Goal: Task Accomplishment & Management: Manage account settings

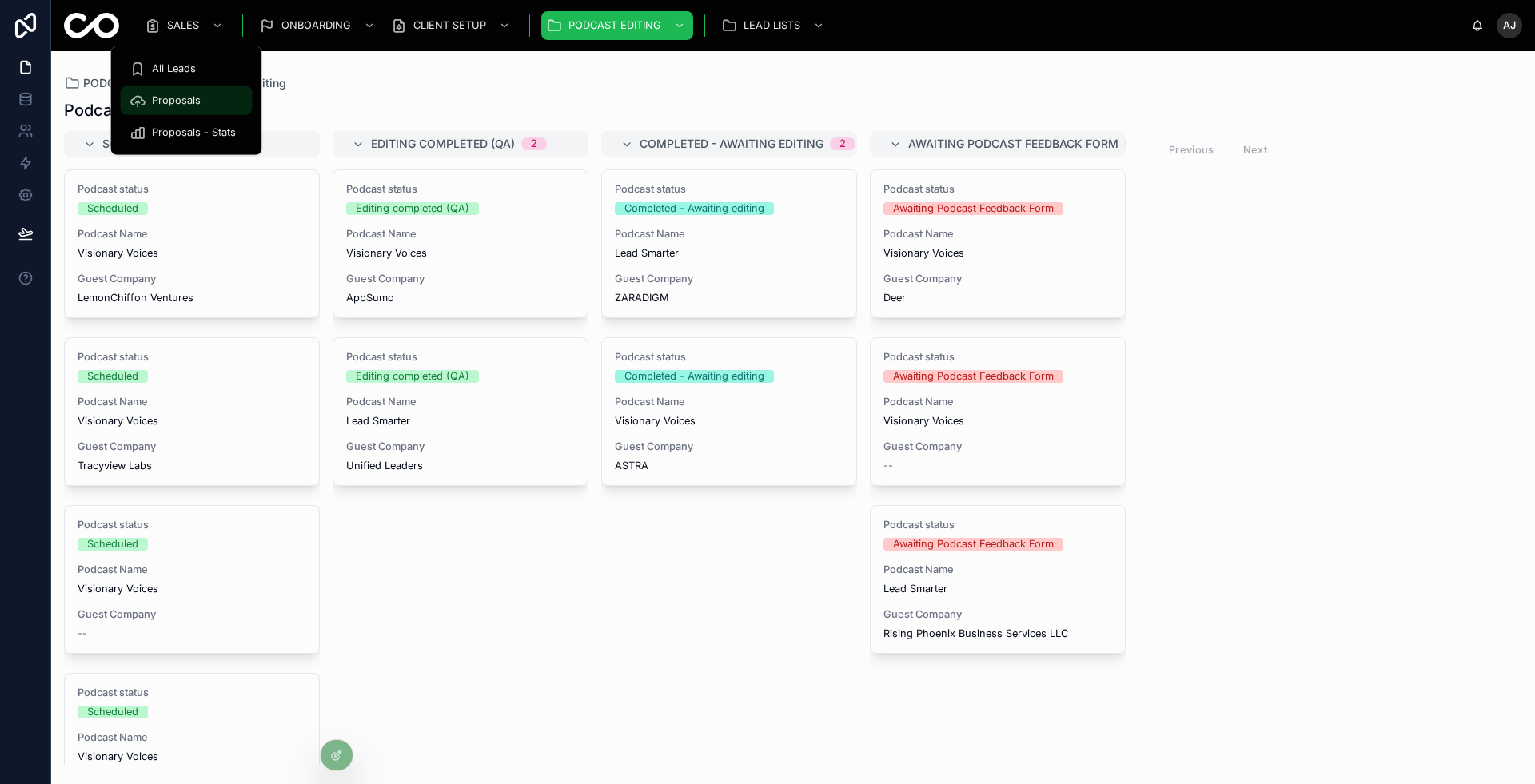
click at [201, 101] on div "Proposals" at bounding box center [186, 101] width 113 height 26
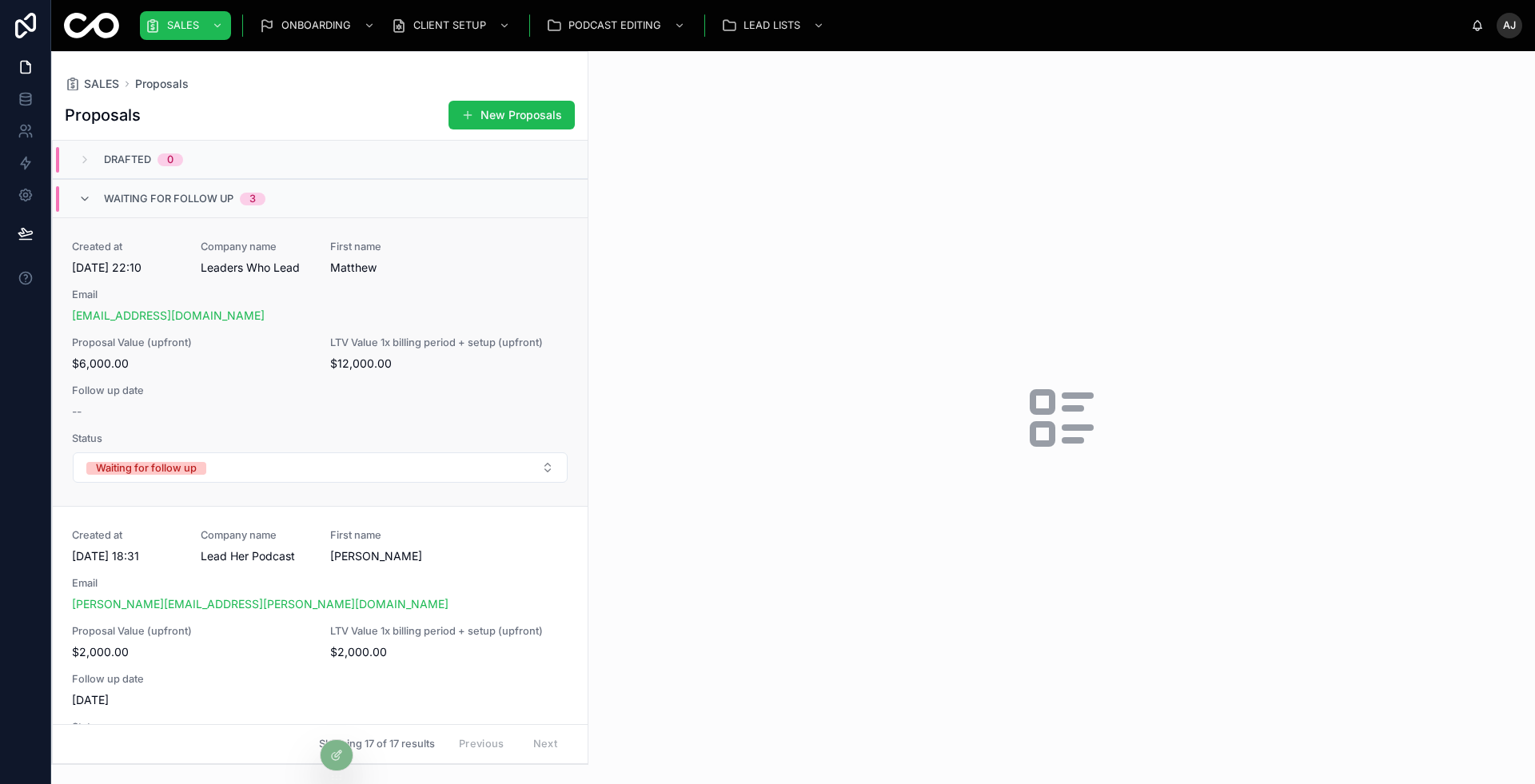
click at [423, 262] on span "Matthew" at bounding box center [385, 267] width 109 height 16
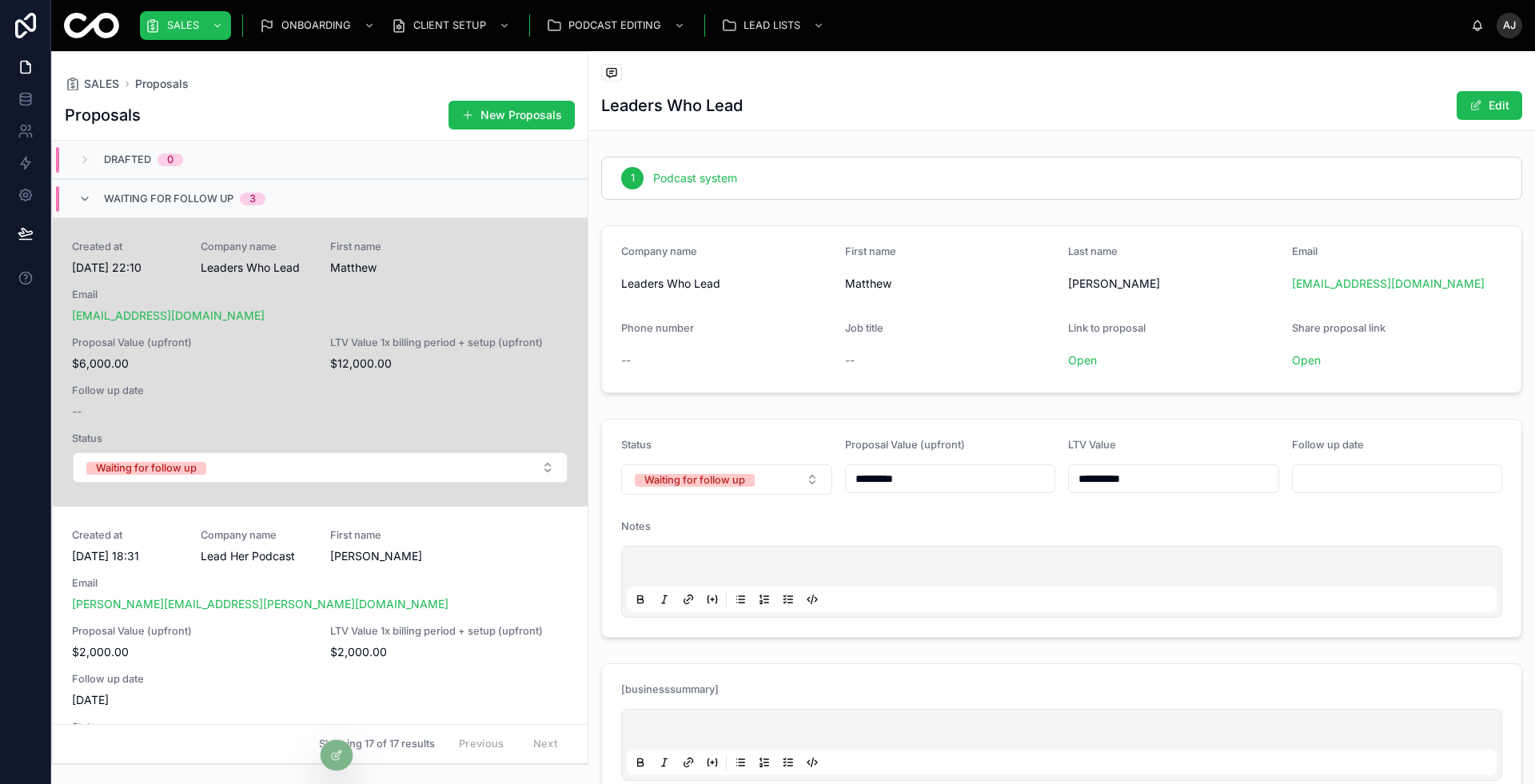
click at [697, 277] on span "Leaders Who Lead" at bounding box center [727, 283] width 211 height 16
copy span "Leaders Who Lead"
drag, startPoint x: 1453, startPoint y: 282, endPoint x: 1327, endPoint y: 280, distance: 126.0
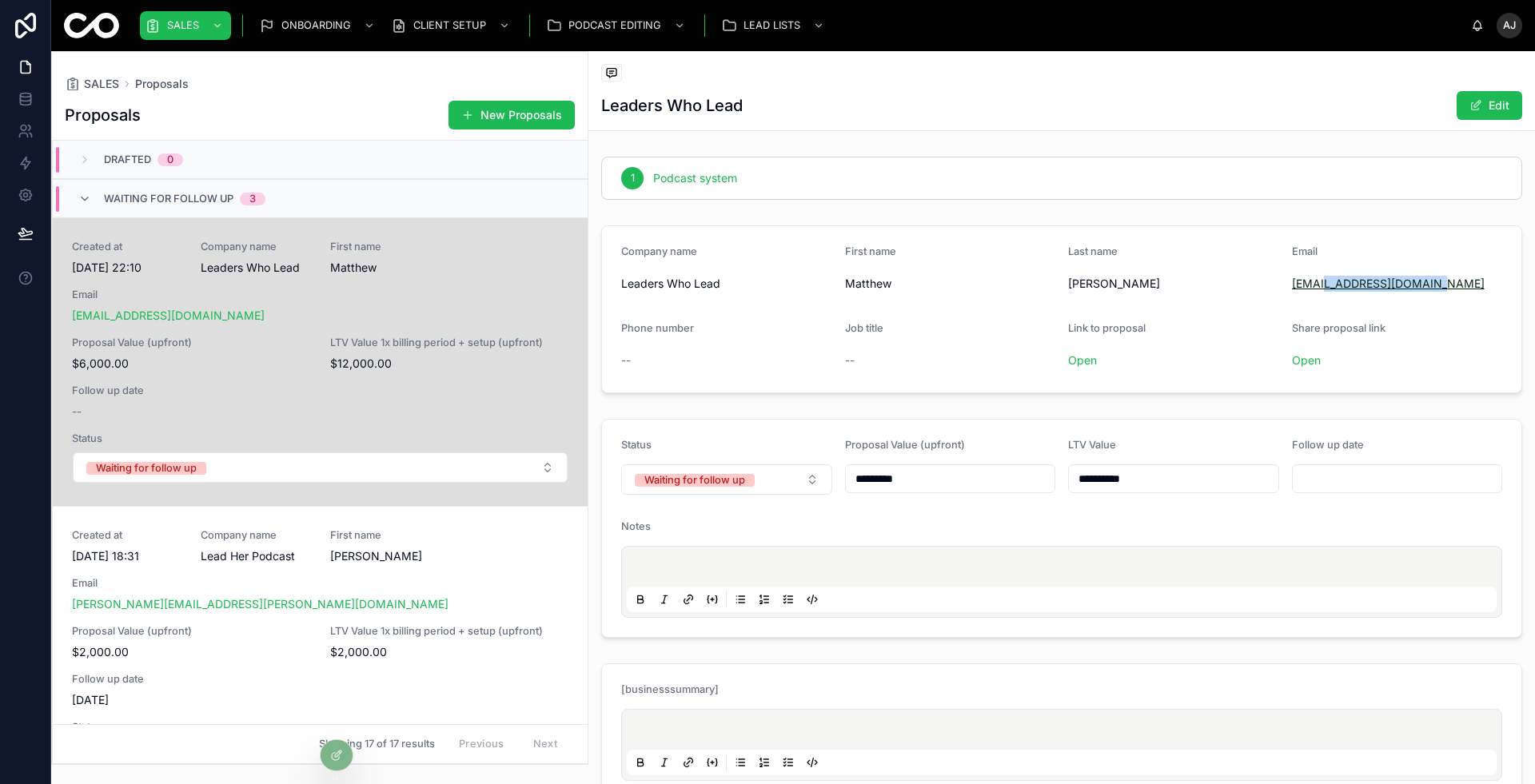
click at [1327, 280] on div "[EMAIL_ADDRESS][DOMAIN_NAME]" at bounding box center [1397, 283] width 211 height 16
copy link "[DOMAIN_NAME]"
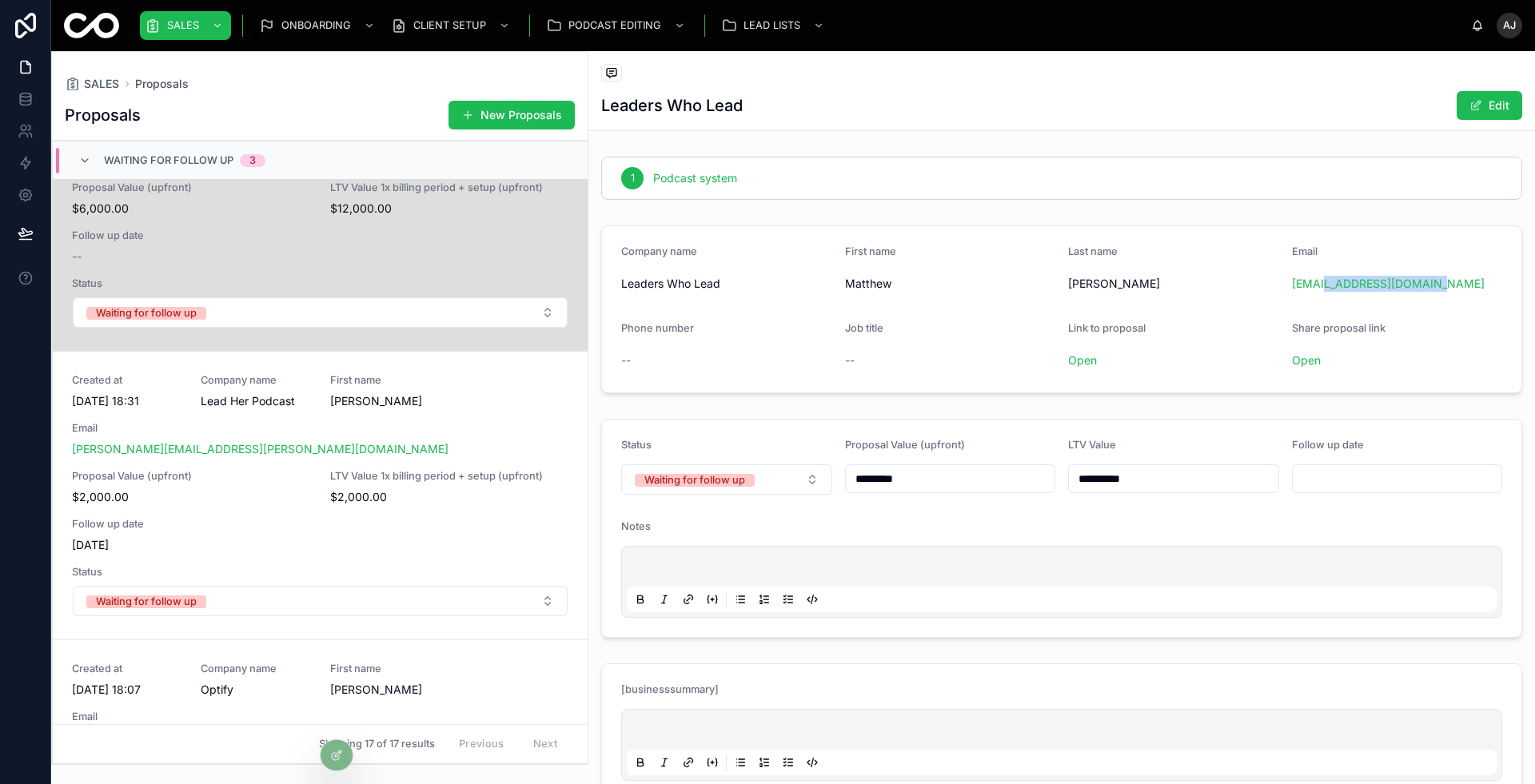
scroll to position [161, 0]
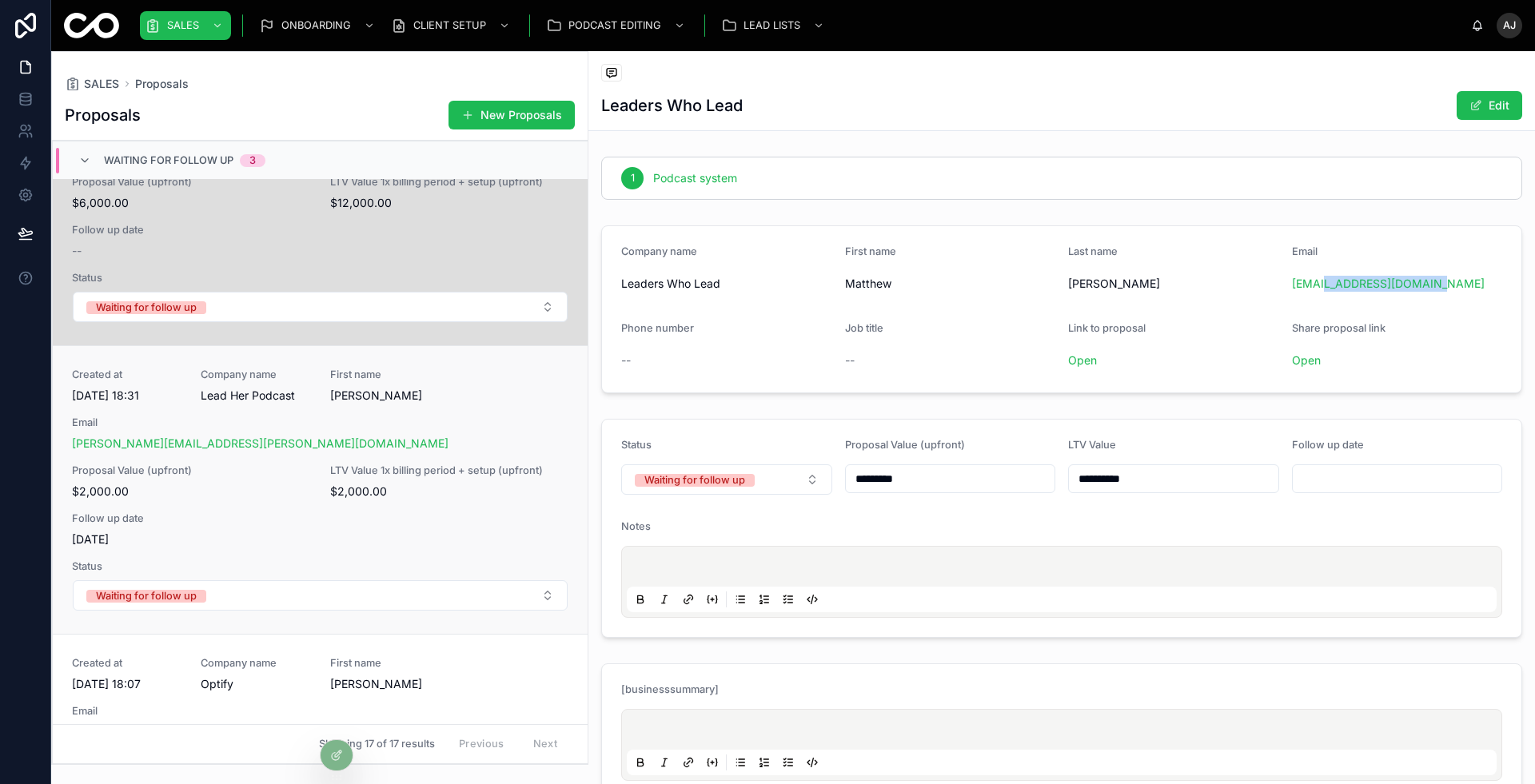
click at [339, 430] on div "Email [PERSON_NAME][EMAIL_ADDRESS][PERSON_NAME][DOMAIN_NAME]" at bounding box center [320, 434] width 496 height 35
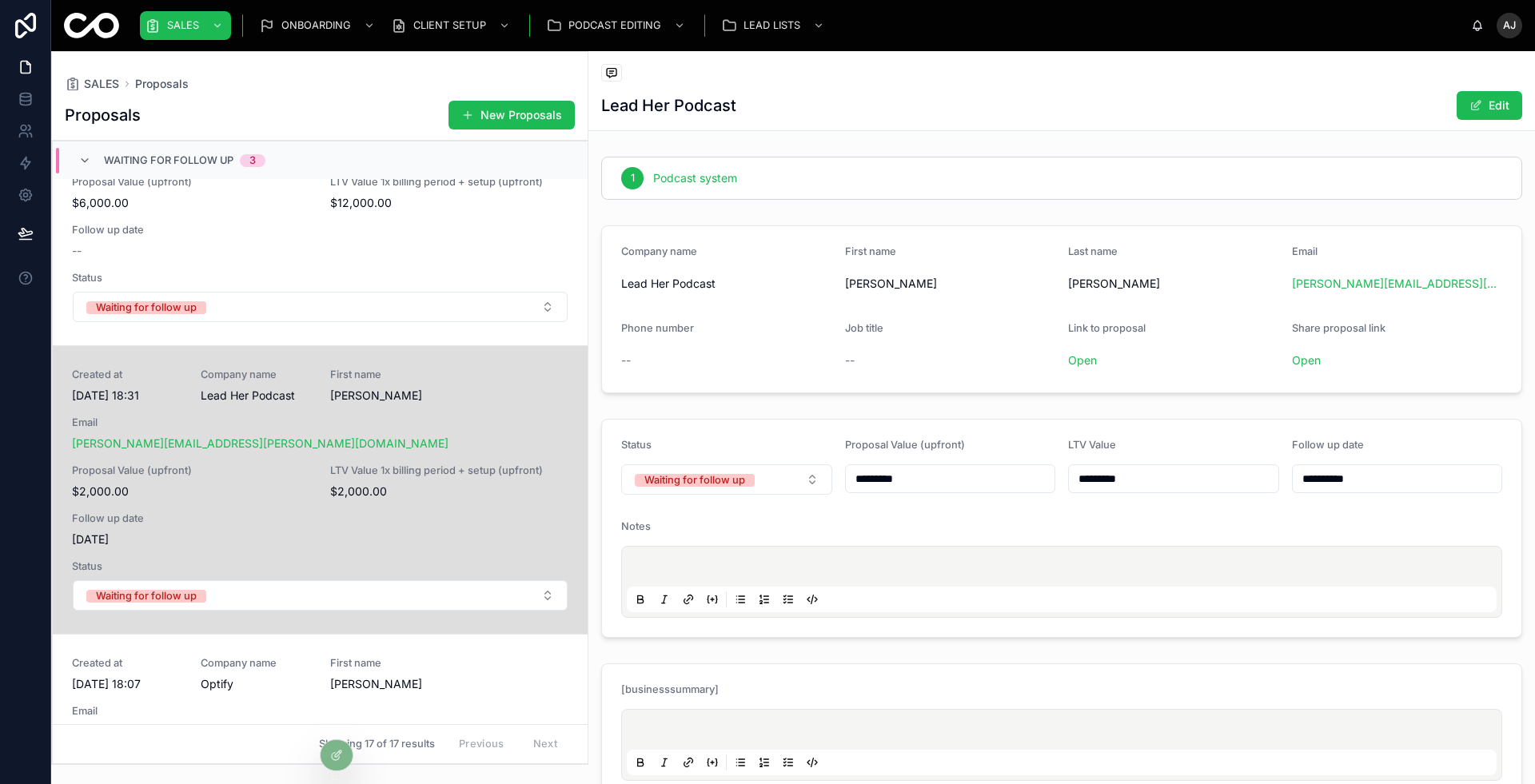
click at [690, 280] on span "Lead Her Podcast" at bounding box center [727, 283] width 211 height 16
copy span "Lead Her Podcast"
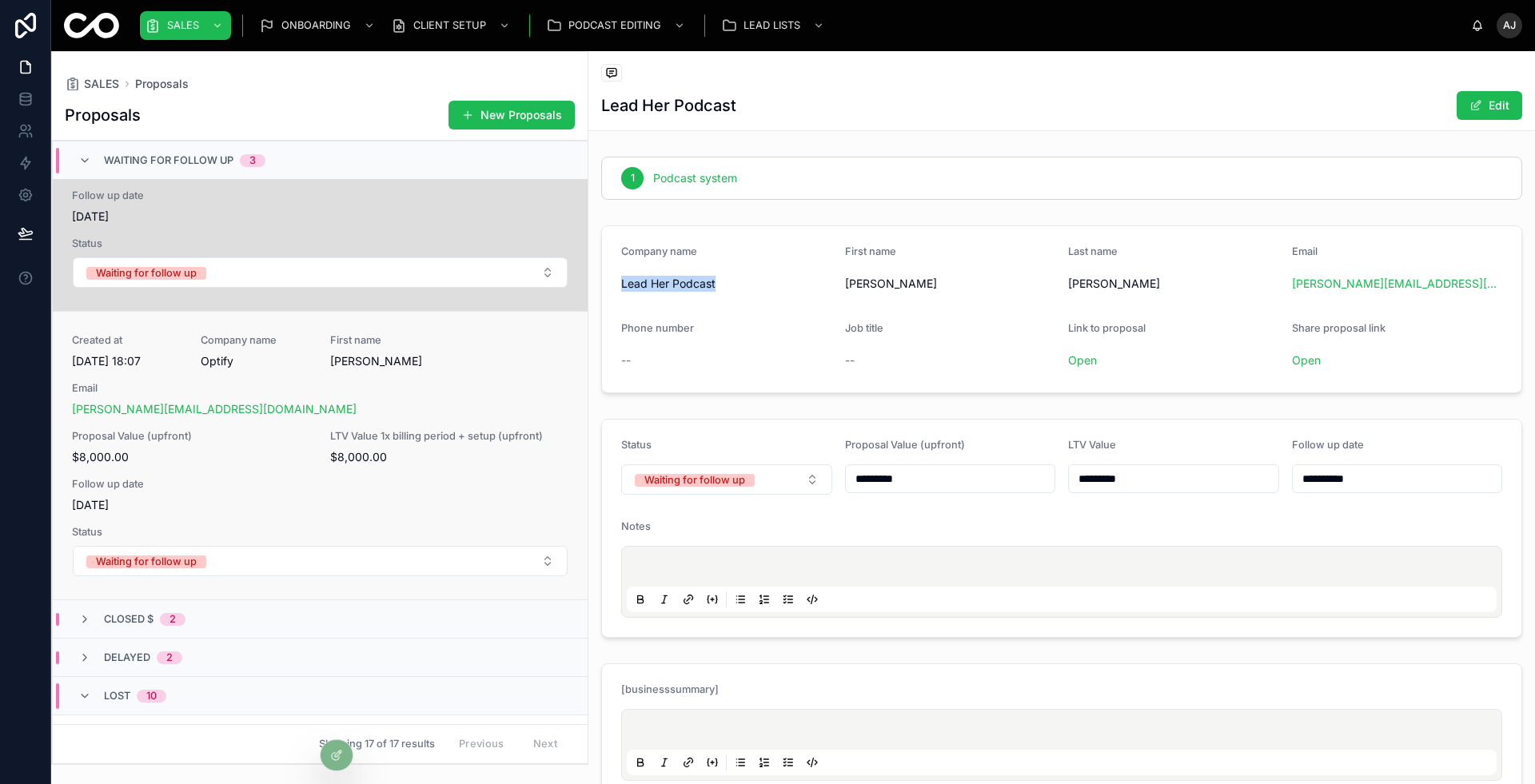
click at [423, 370] on div "Created at [DATE] 18:07 Company name Optify First name [PERSON_NAME] [PERSON_NA…" at bounding box center [320, 456] width 496 height 243
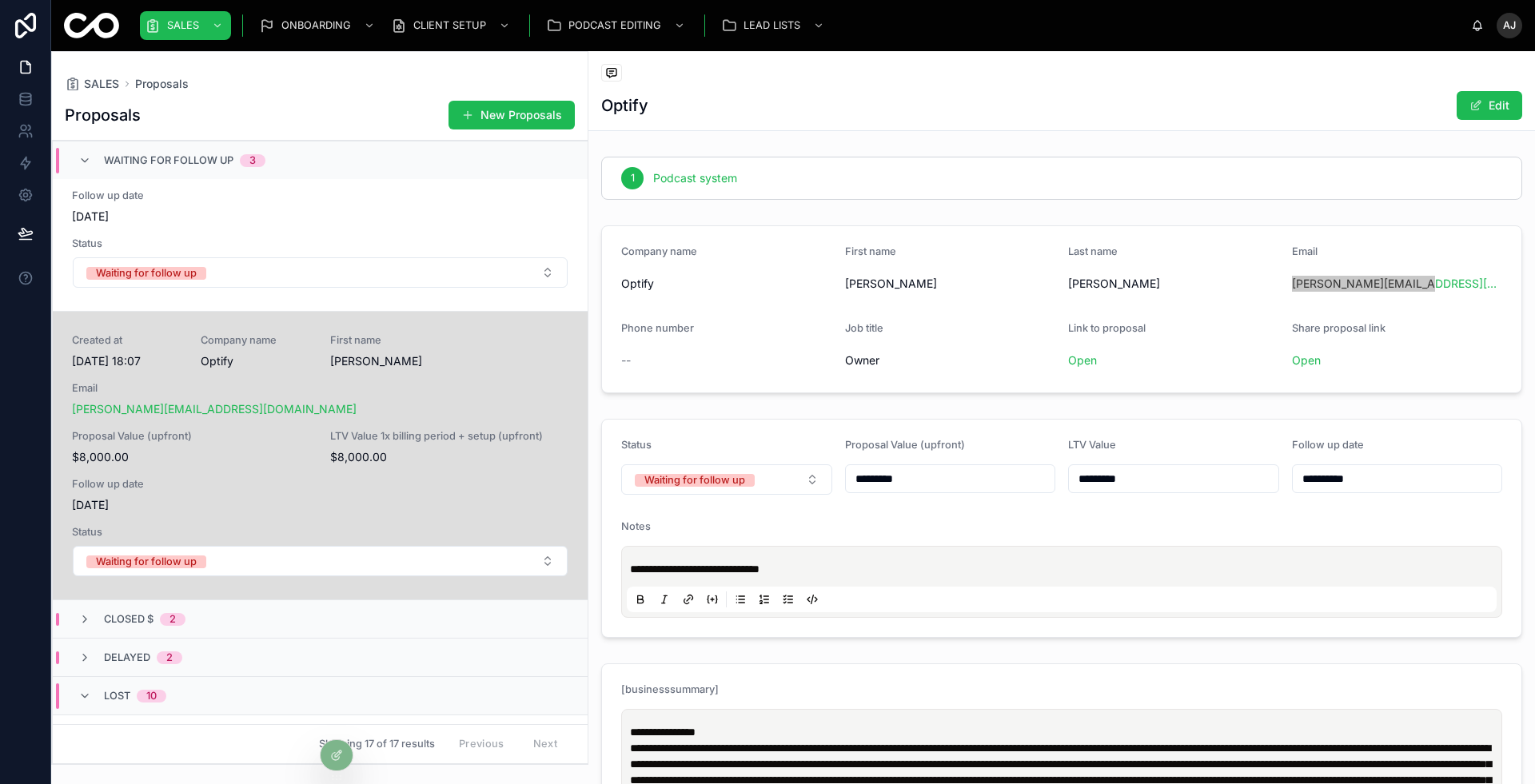
drag, startPoint x: 1321, startPoint y: 286, endPoint x: 899, endPoint y: 19, distance: 499.4
click at [0, 0] on div "SALES ONBOARDING CLIENT SETUP PODCAST EDITING LEAD LISTS [PERSON_NAME] Jannaty …" at bounding box center [767, 392] width 1535 height 784
click at [1088, 355] on link "Open" at bounding box center [1082, 360] width 29 height 13
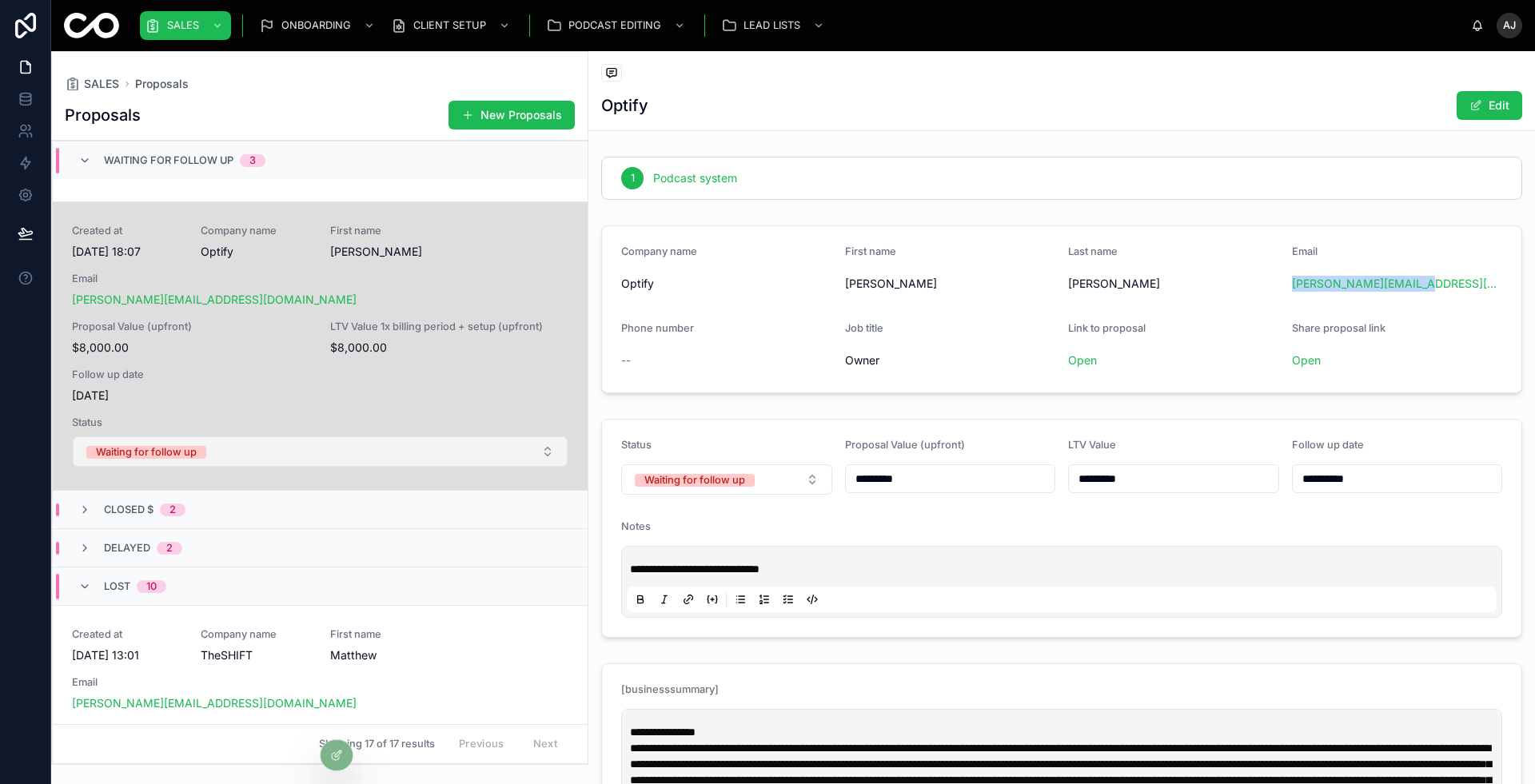
scroll to position [617, 0]
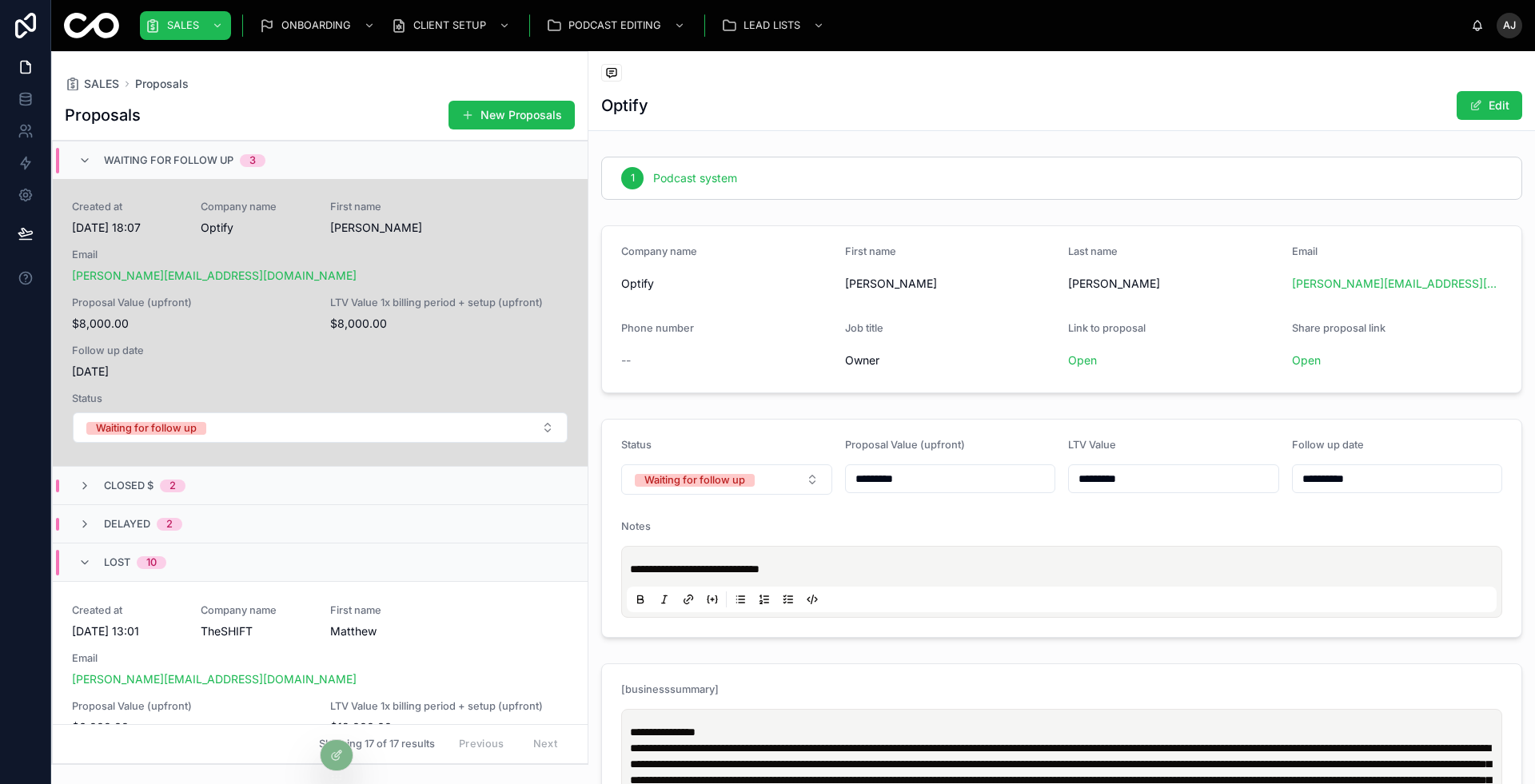
click at [312, 480] on div "Closed $ 2" at bounding box center [320, 485] width 535 height 38
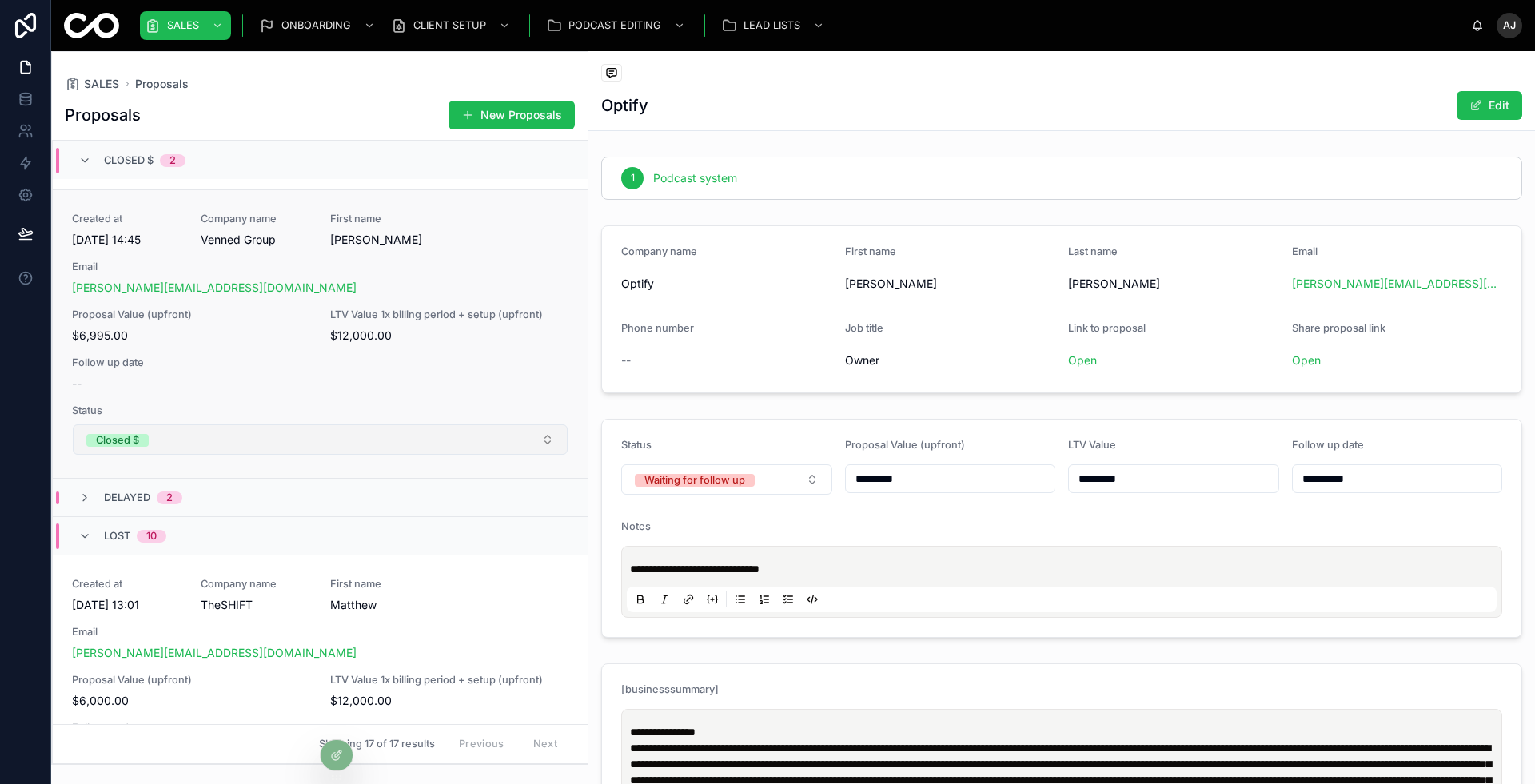
scroll to position [1319, 0]
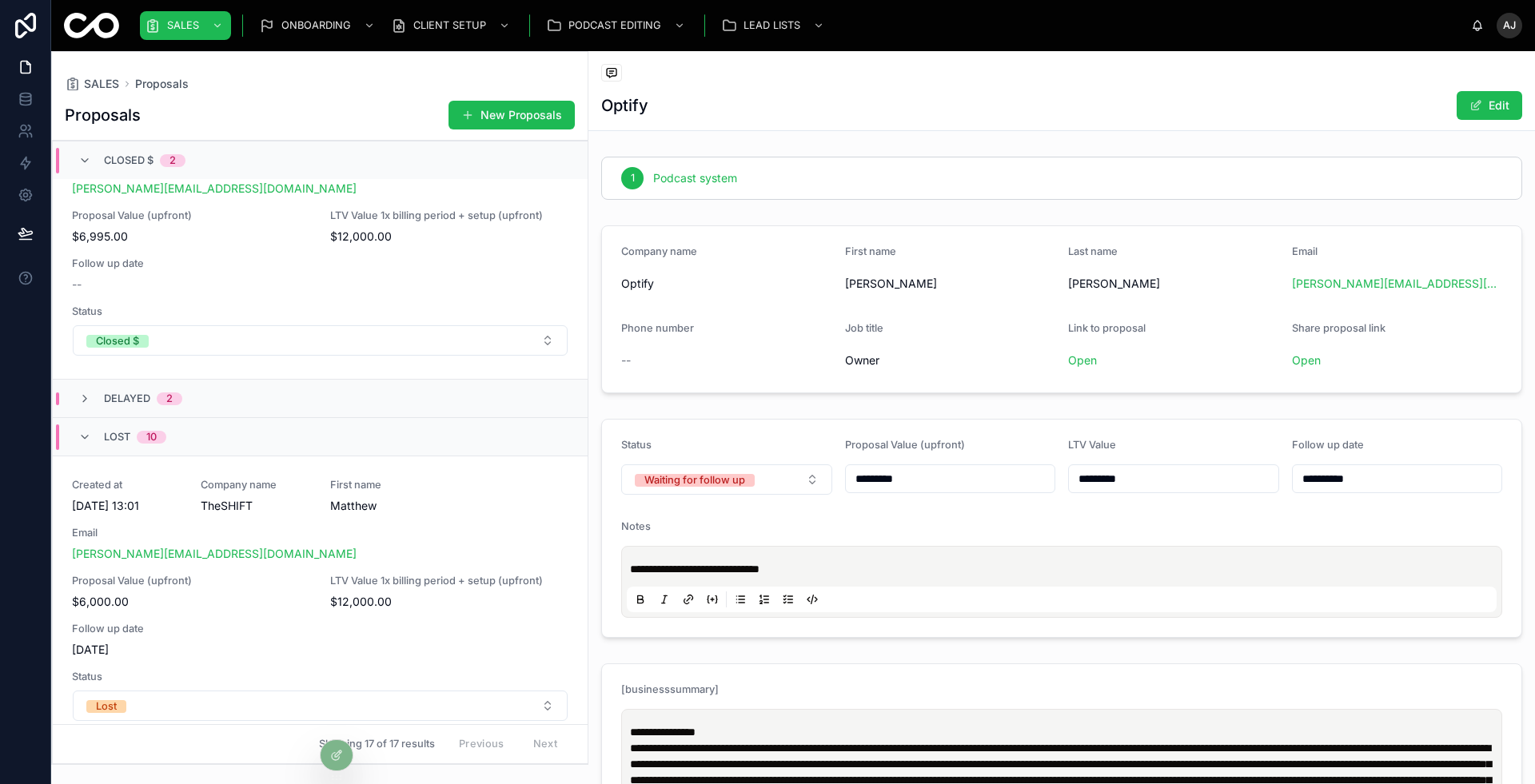
click at [318, 399] on div "Delayed 2" at bounding box center [320, 398] width 535 height 38
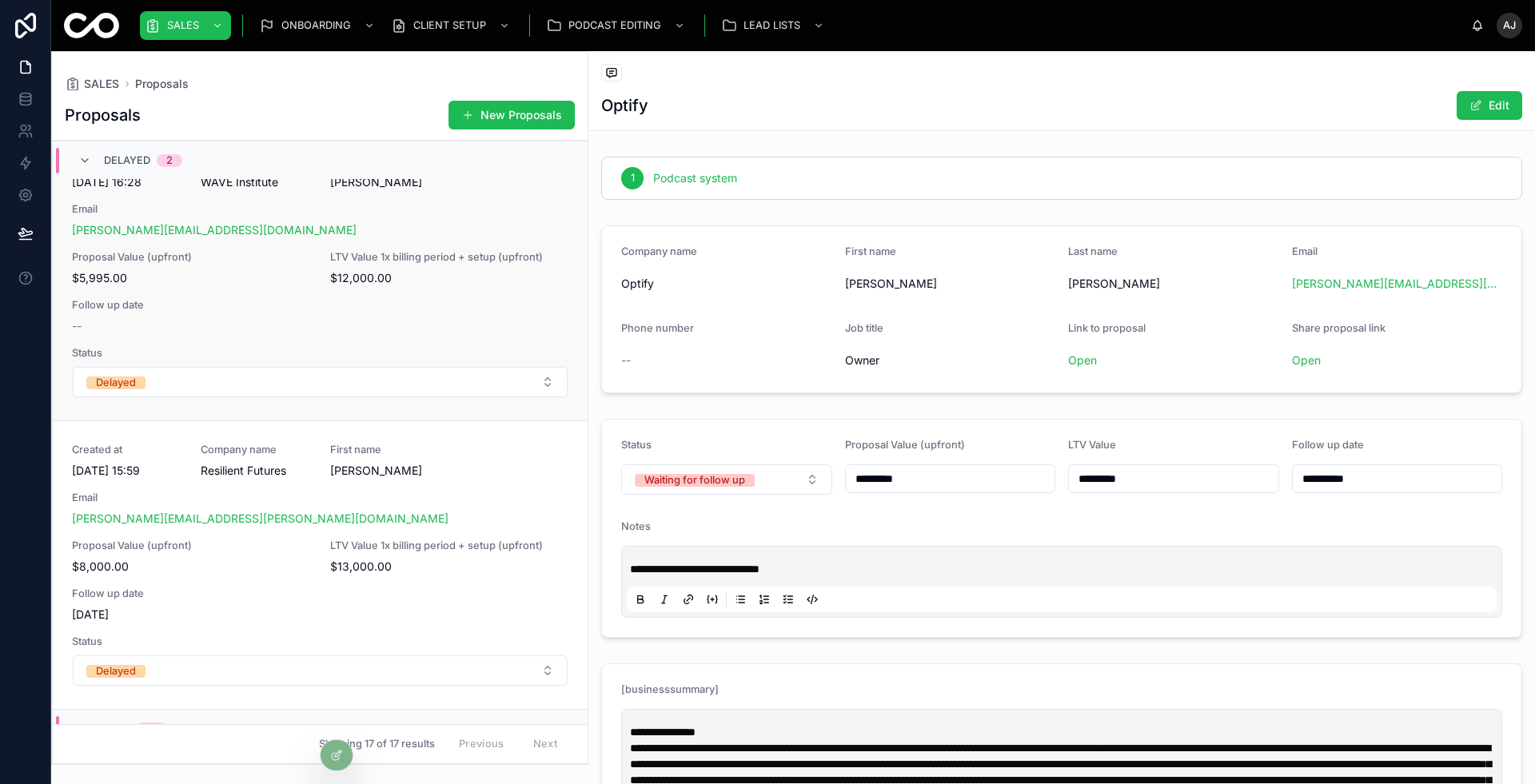
scroll to position [1671, 0]
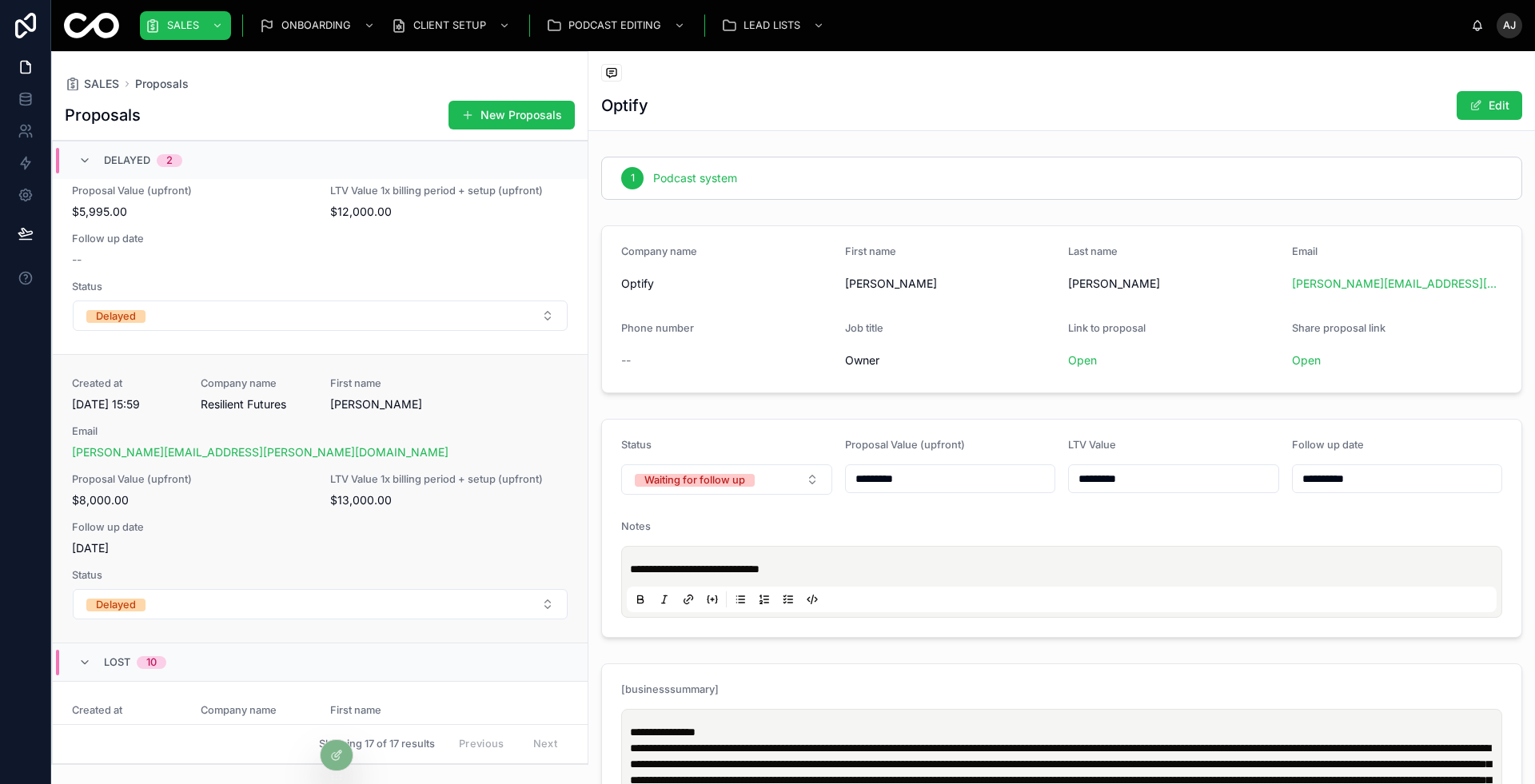
click at [348, 400] on span "[PERSON_NAME]" at bounding box center [385, 404] width 109 height 16
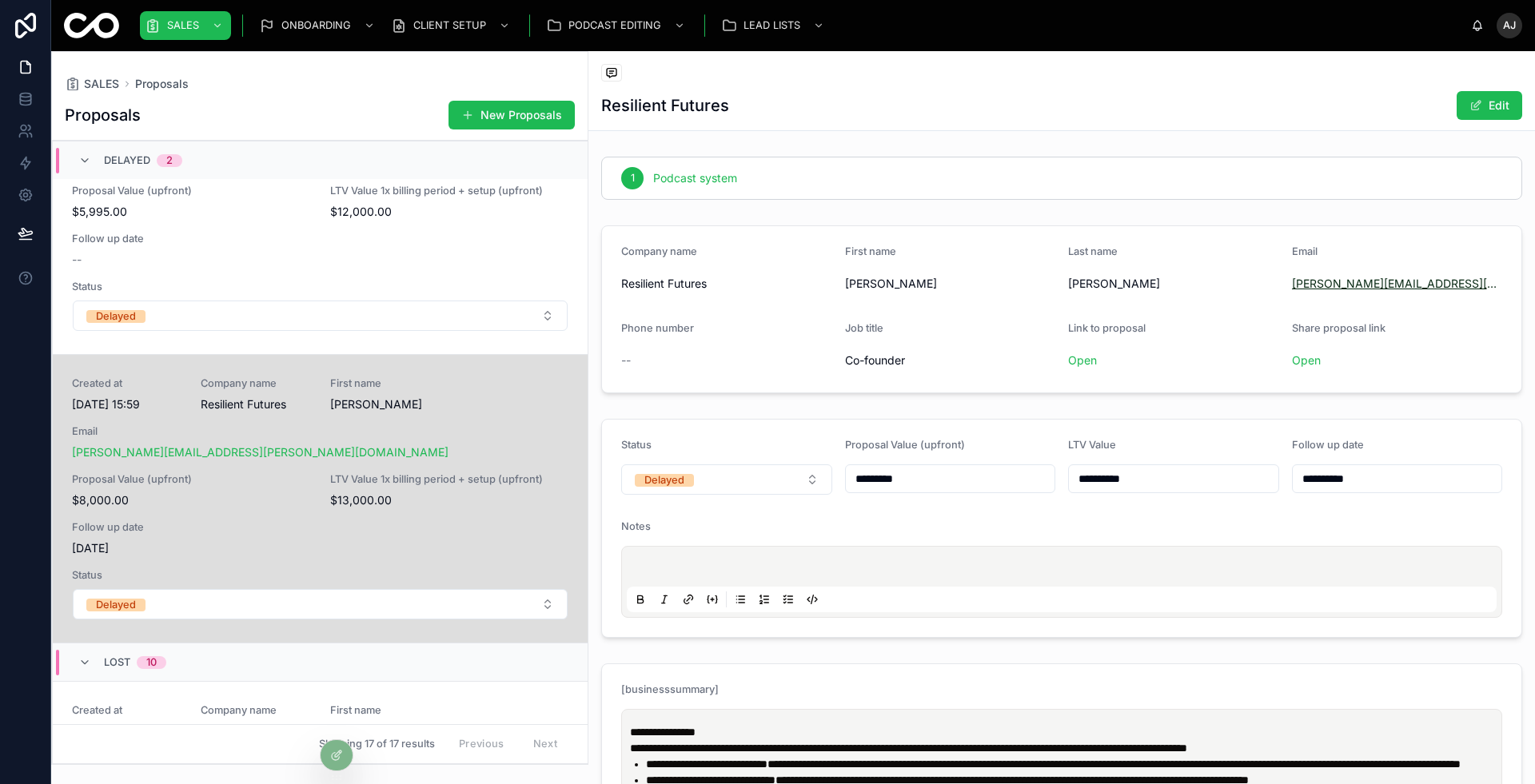
click at [1312, 283] on link "[PERSON_NAME][EMAIL_ADDRESS][PERSON_NAME][DOMAIN_NAME]" at bounding box center [1397, 283] width 211 height 16
drag, startPoint x: 1278, startPoint y: 284, endPoint x: 1495, endPoint y: 284, distance: 217.0
click at [1495, 284] on form "Company name Resilient Futures First name [PERSON_NAME] name [PERSON_NAME] Emai…" at bounding box center [1062, 309] width 919 height 167
click at [1495, 284] on div "[PERSON_NAME][EMAIL_ADDRESS][PERSON_NAME][DOMAIN_NAME]" at bounding box center [1397, 283] width 211 height 16
drag, startPoint x: 1472, startPoint y: 284, endPoint x: 1295, endPoint y: 285, distance: 177.0
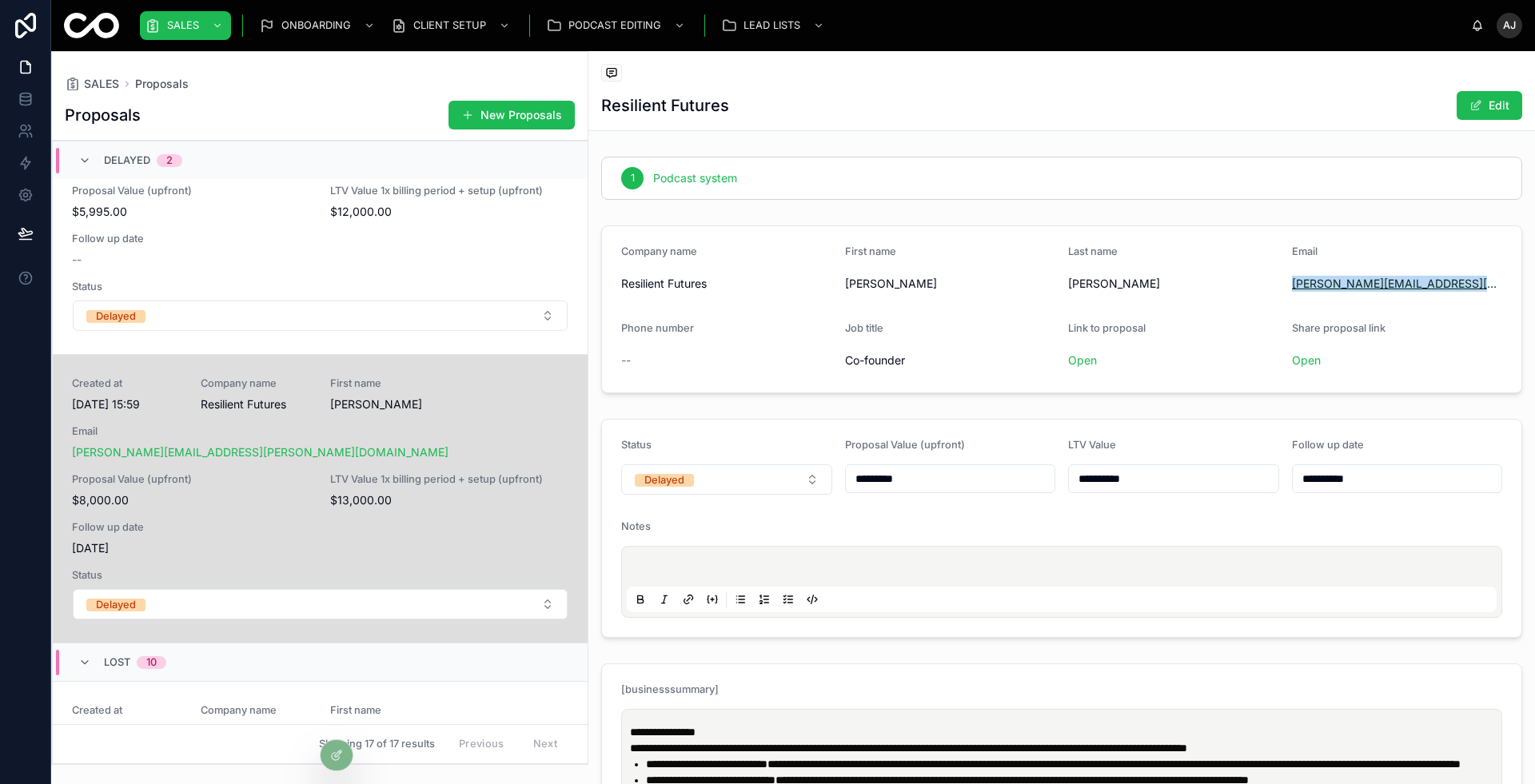
click at [1295, 285] on div "[PERSON_NAME][EMAIL_ADDRESS][PERSON_NAME][DOMAIN_NAME]" at bounding box center [1397, 283] width 211 height 16
copy link "[PERSON_NAME][EMAIL_ADDRESS][PERSON_NAME][DOMAIN_NAME]"
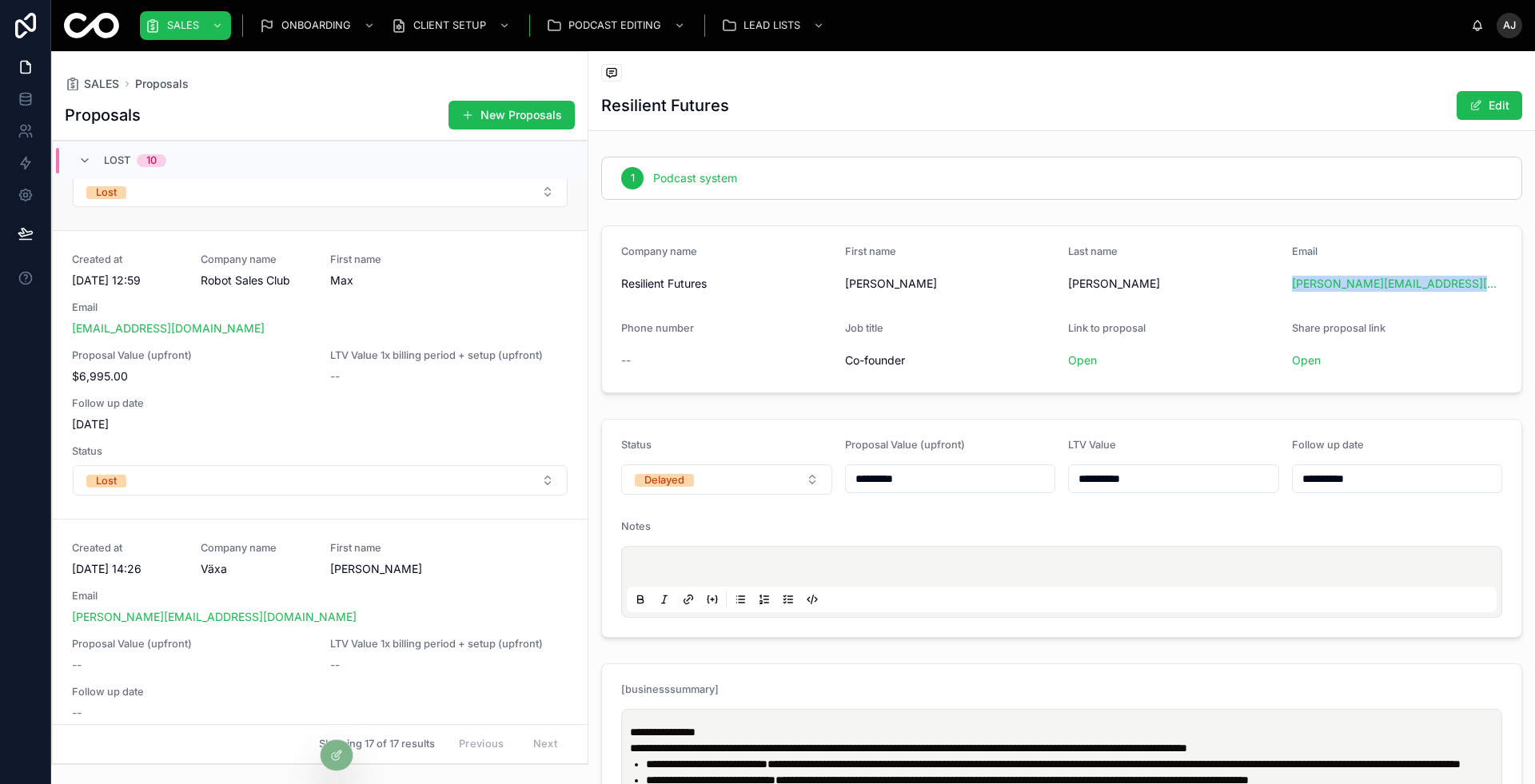
scroll to position [2482, 0]
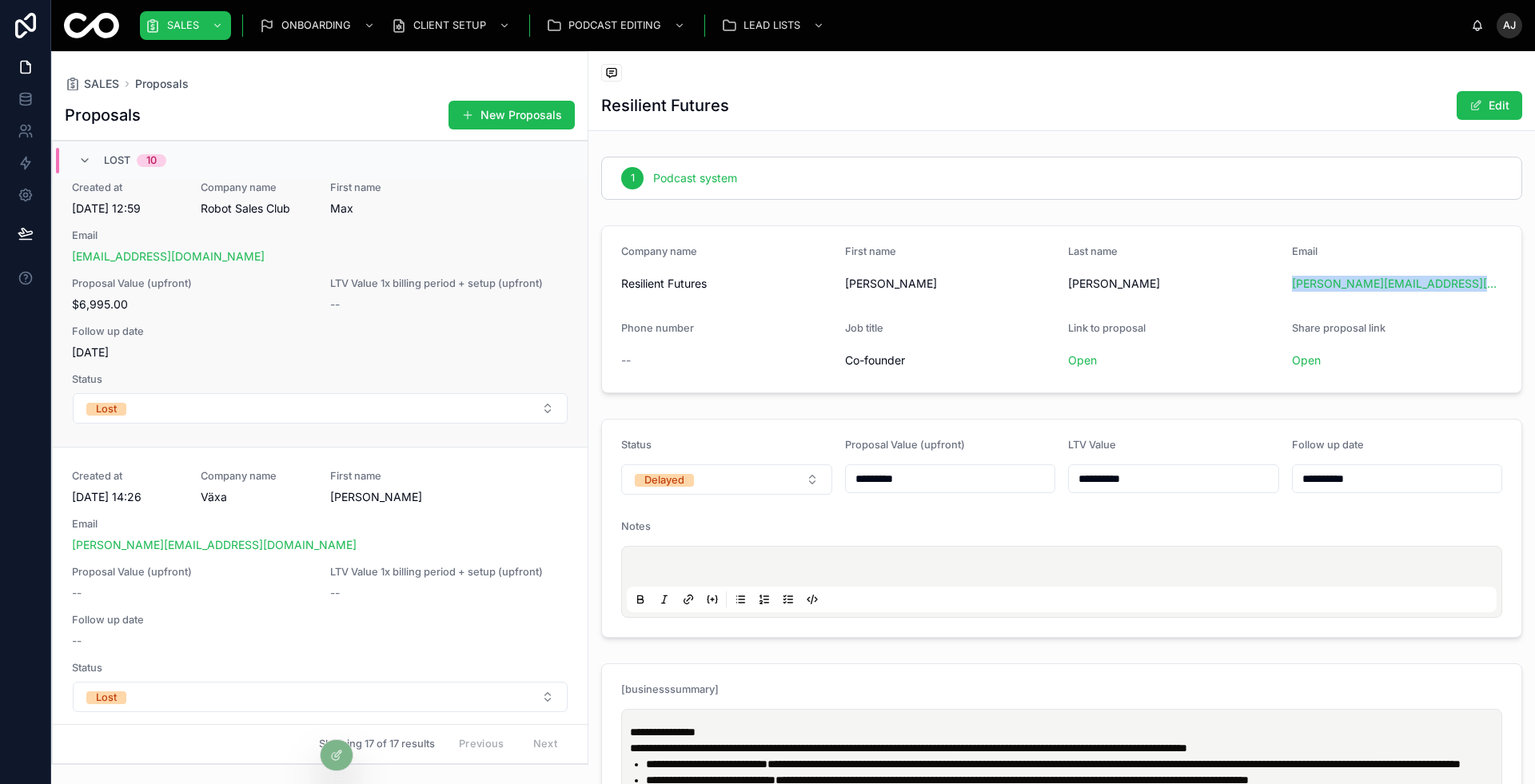
click at [404, 326] on div "Created at [DATE] 12:59 Company name Robot Sales Club First name Max Email [EMA…" at bounding box center [320, 303] width 496 height 243
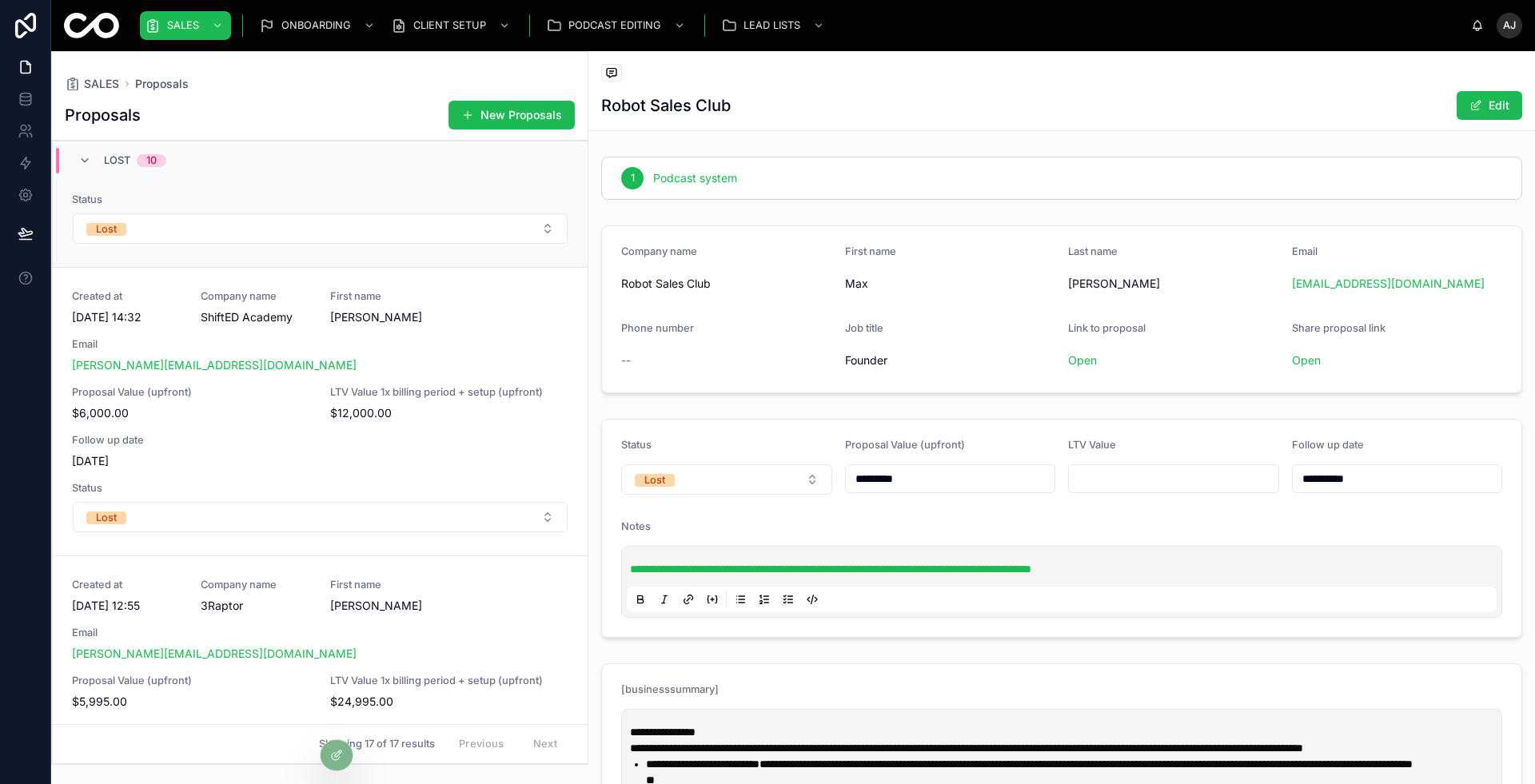
scroll to position [3043, 0]
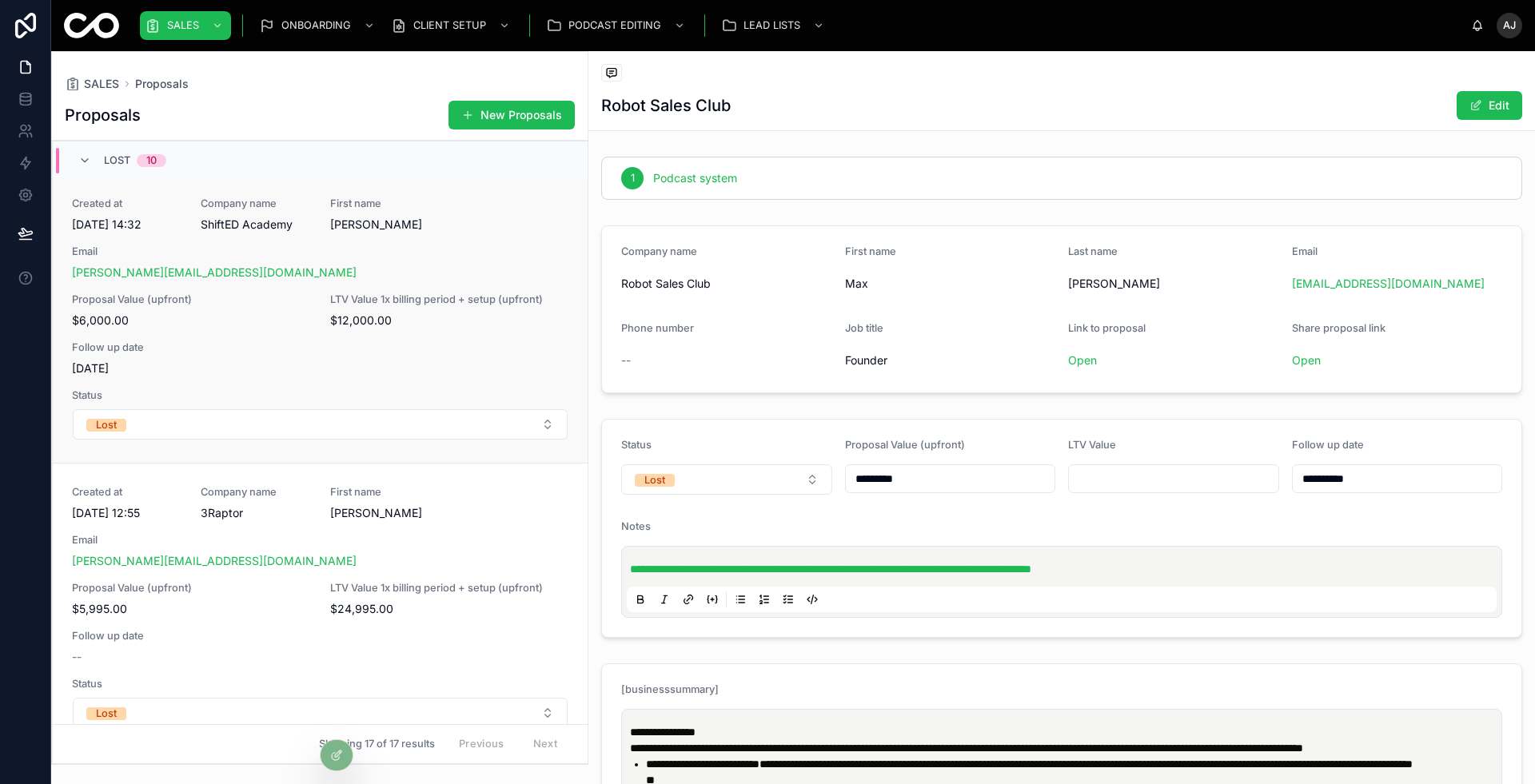
click at [426, 216] on span "[PERSON_NAME]" at bounding box center [385, 224] width 109 height 16
